Goal: Navigation & Orientation: Find specific page/section

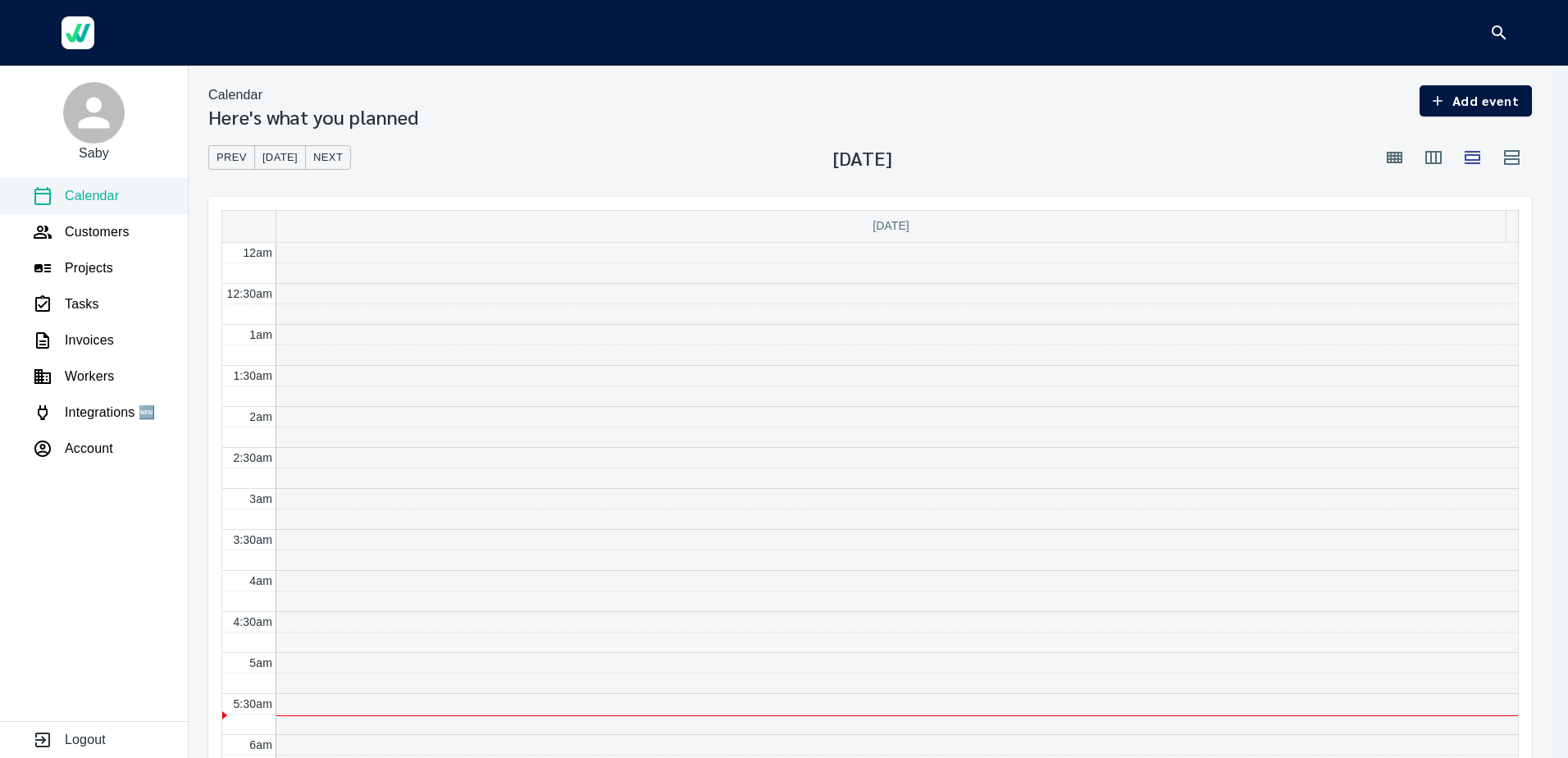
scroll to position [493, 0]
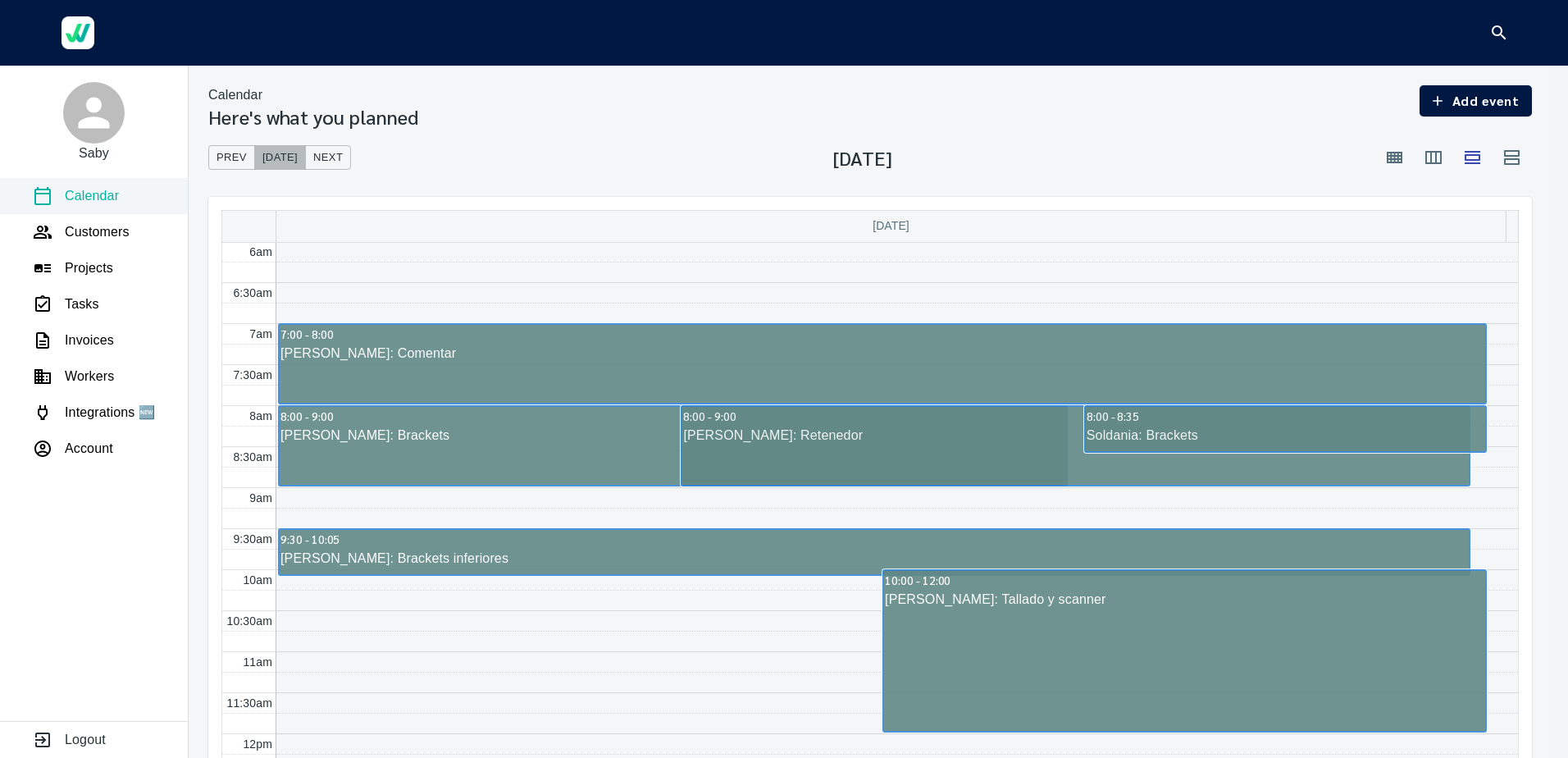
click at [265, 159] on span "[DATE]" at bounding box center [280, 158] width 35 height 19
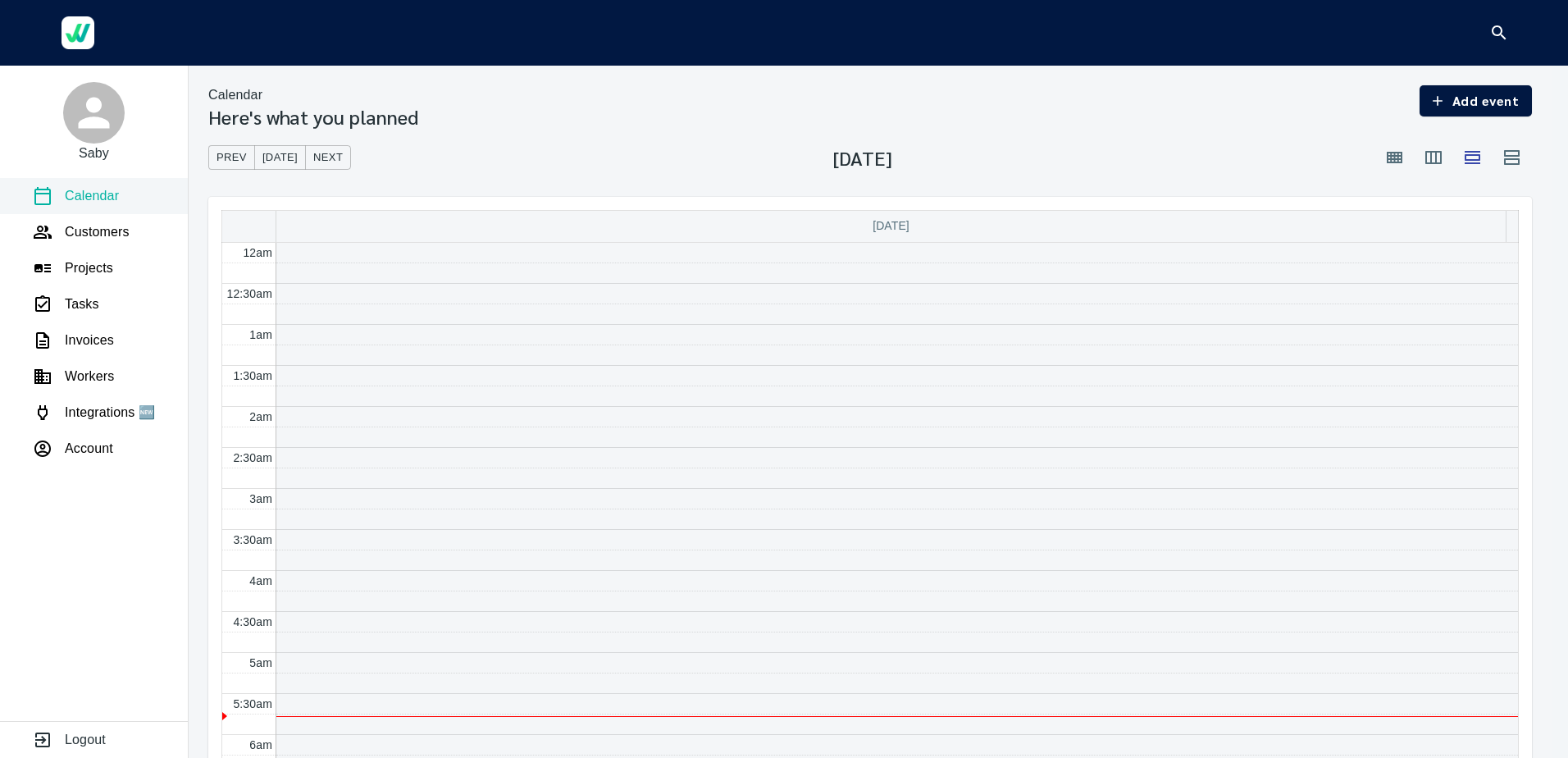
scroll to position [493, 0]
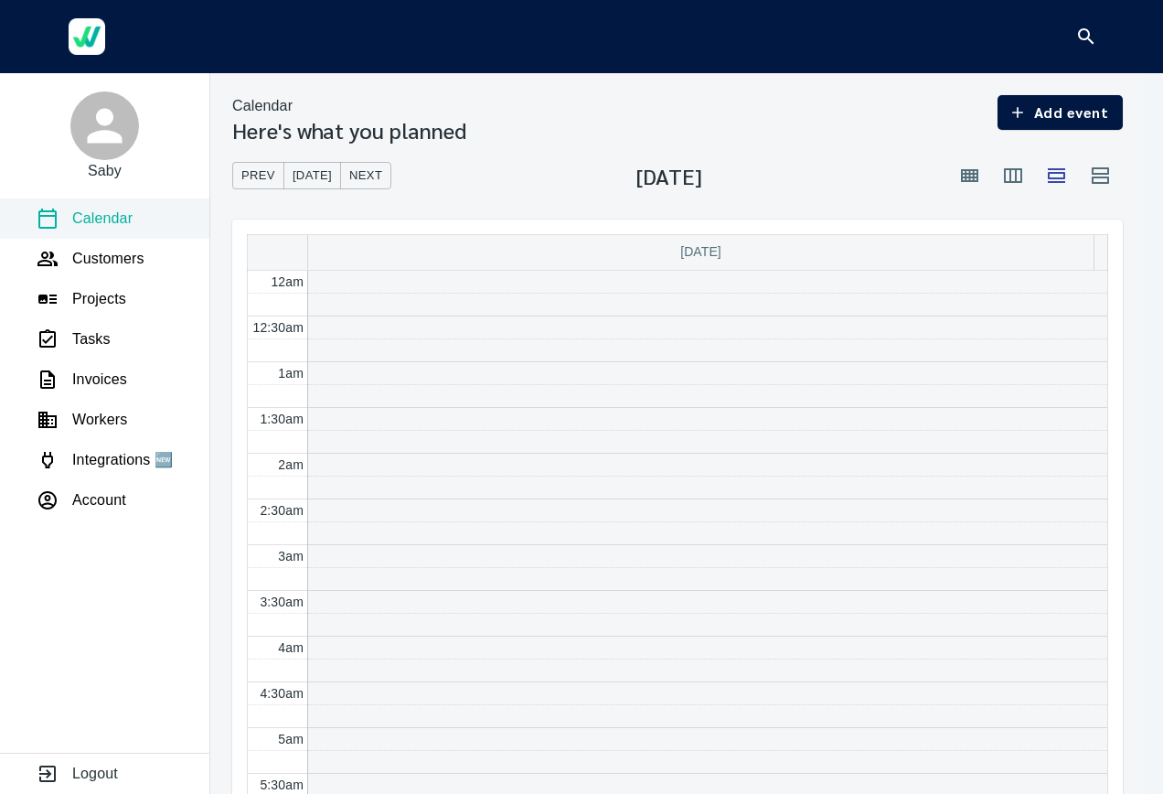
scroll to position [550, 0]
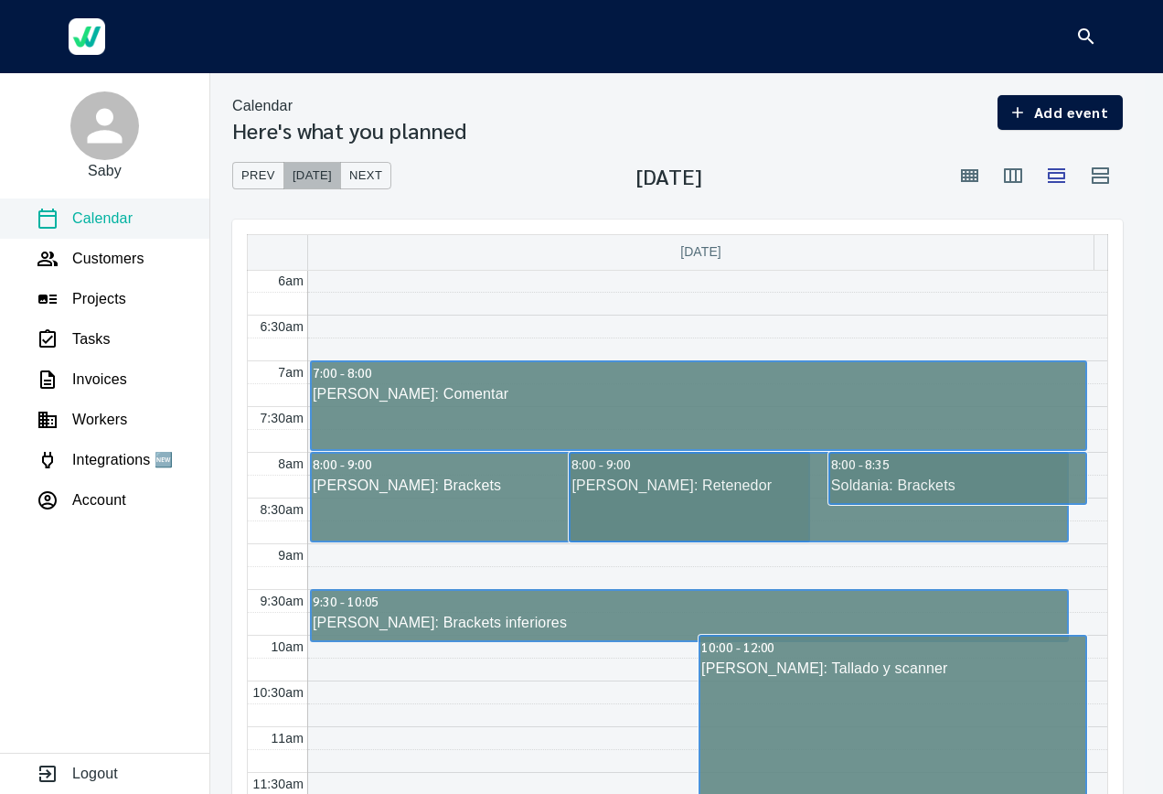
click at [304, 187] on button "[DATE]" at bounding box center [312, 176] width 58 height 28
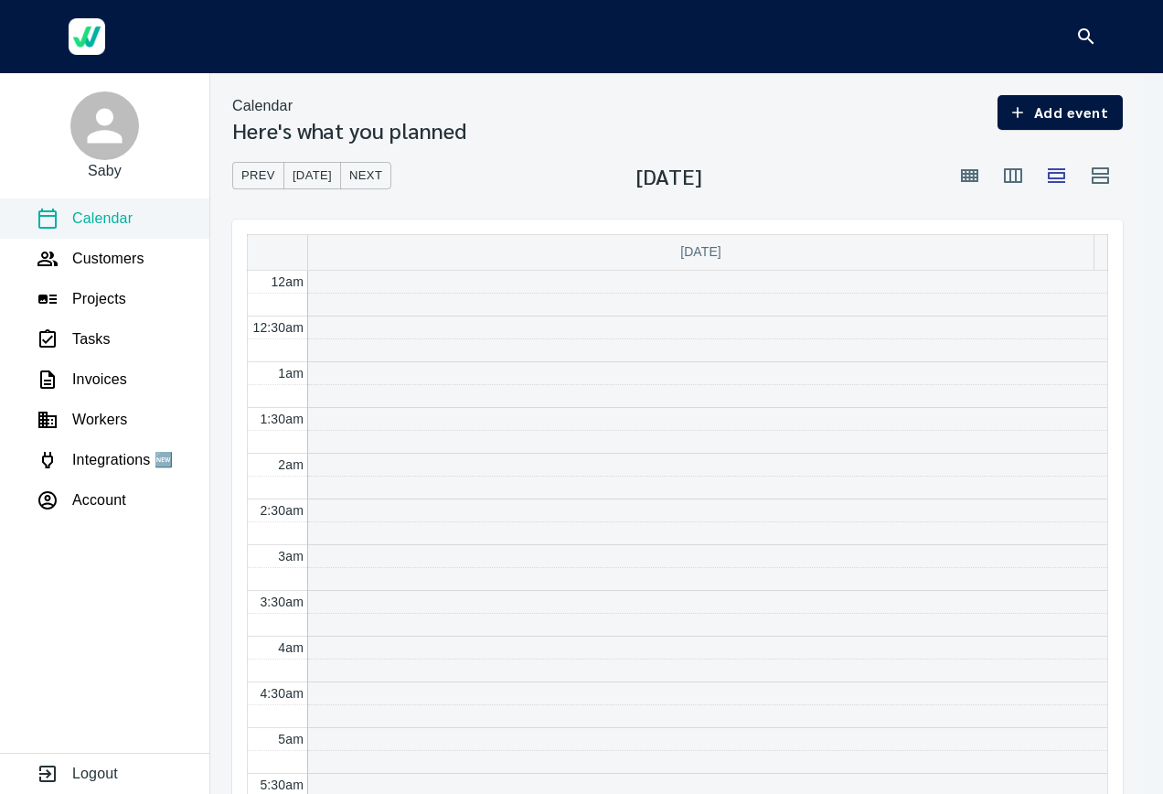
scroll to position [550, 0]
